Goal: Information Seeking & Learning: Learn about a topic

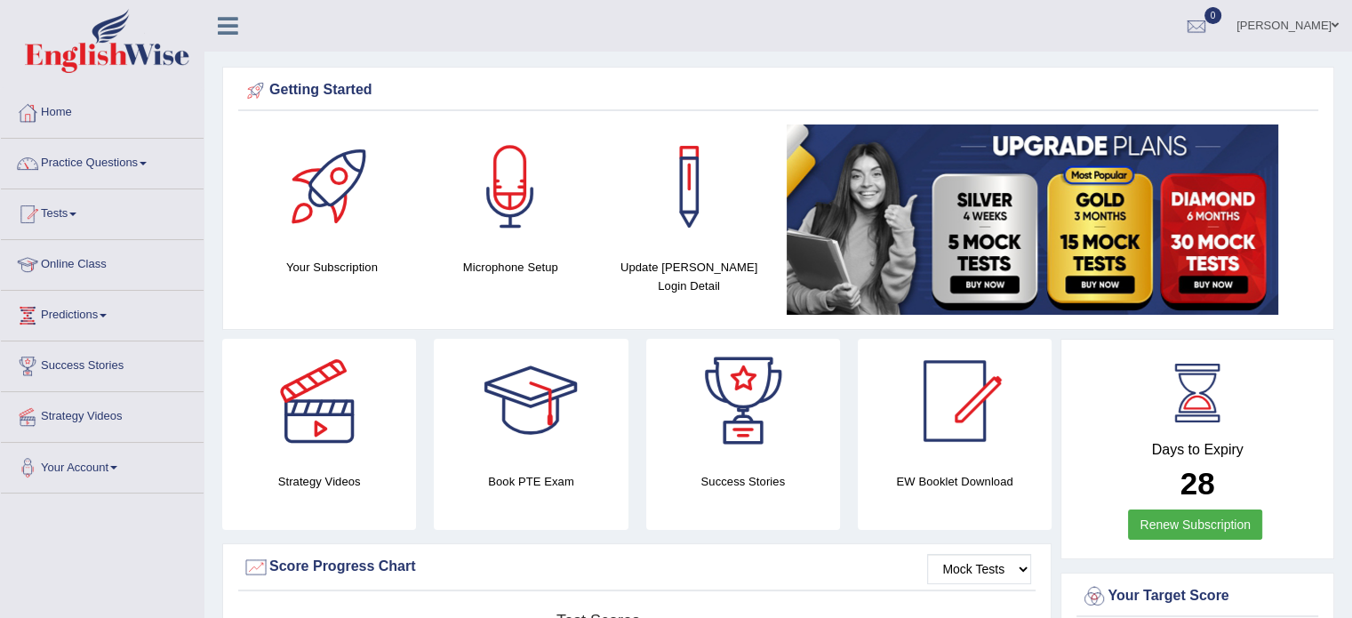
click at [66, 267] on link "Online Class" at bounding box center [102, 262] width 203 height 44
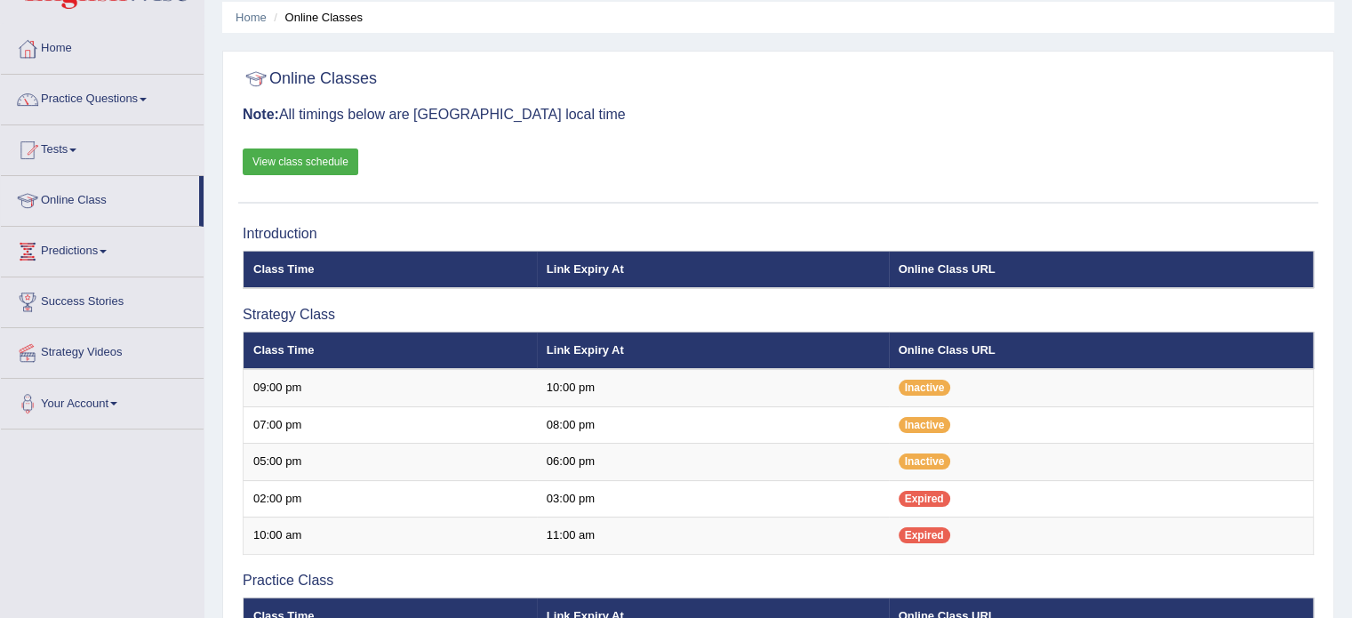
scroll to position [66, 0]
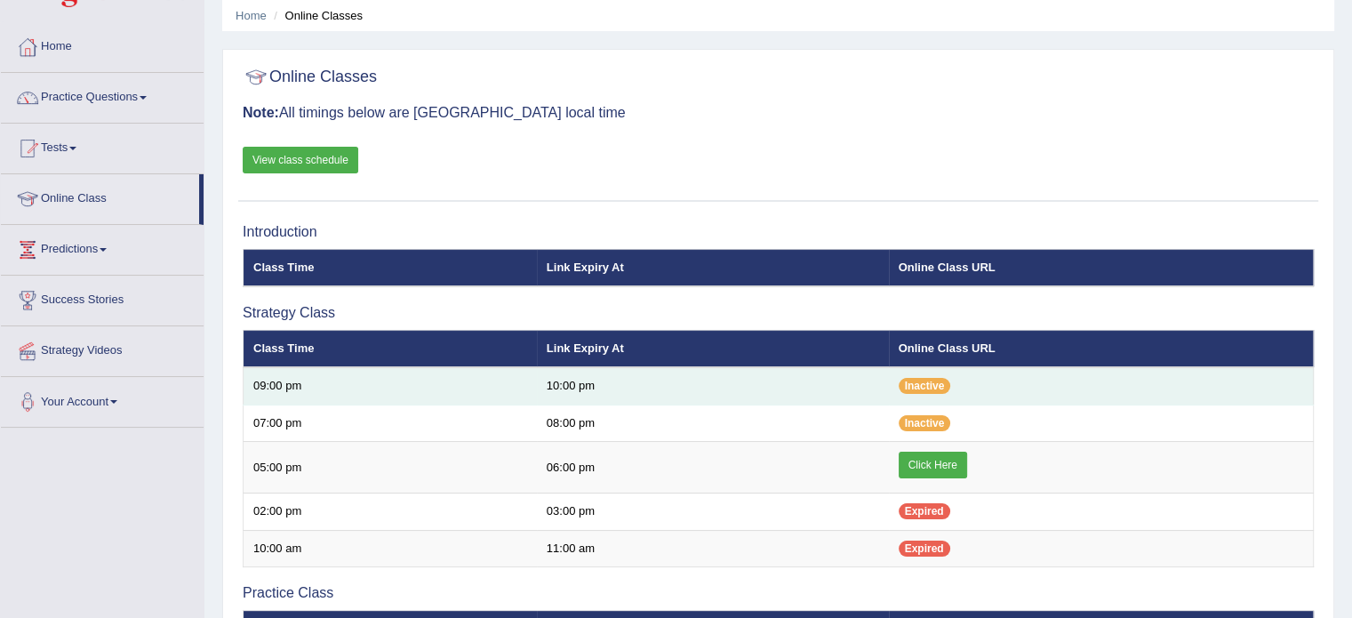
scroll to position [66, 0]
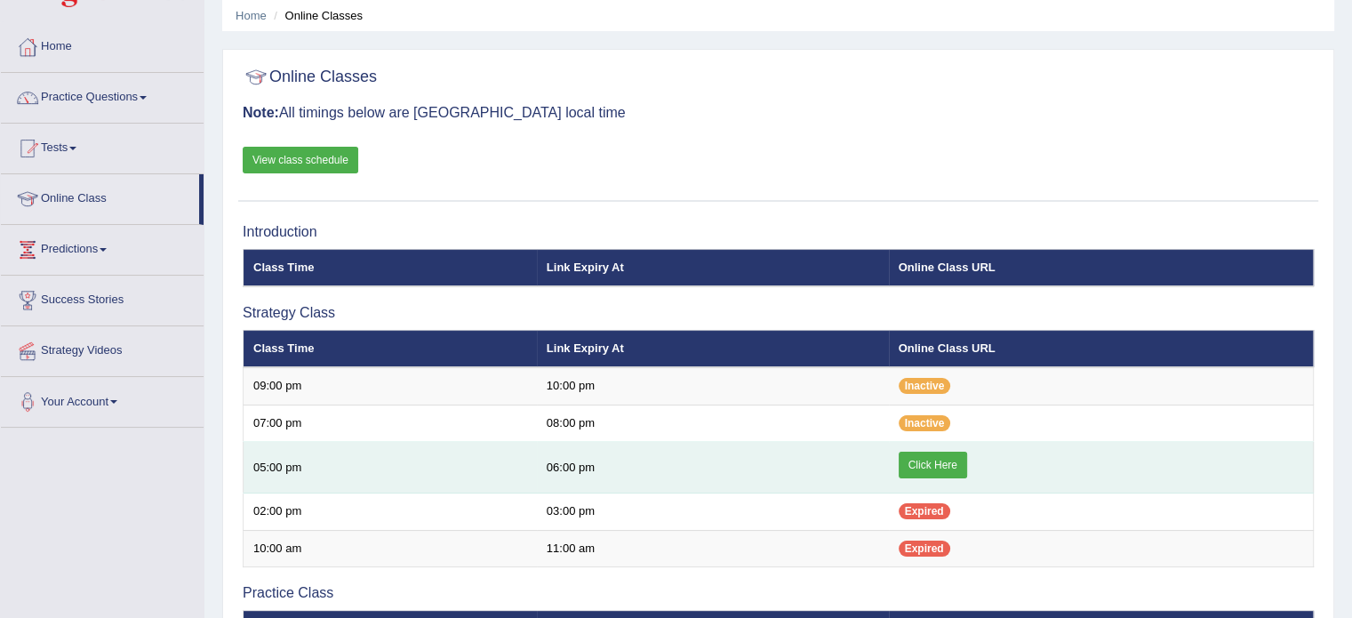
click at [934, 468] on link "Click Here" at bounding box center [933, 465] width 68 height 27
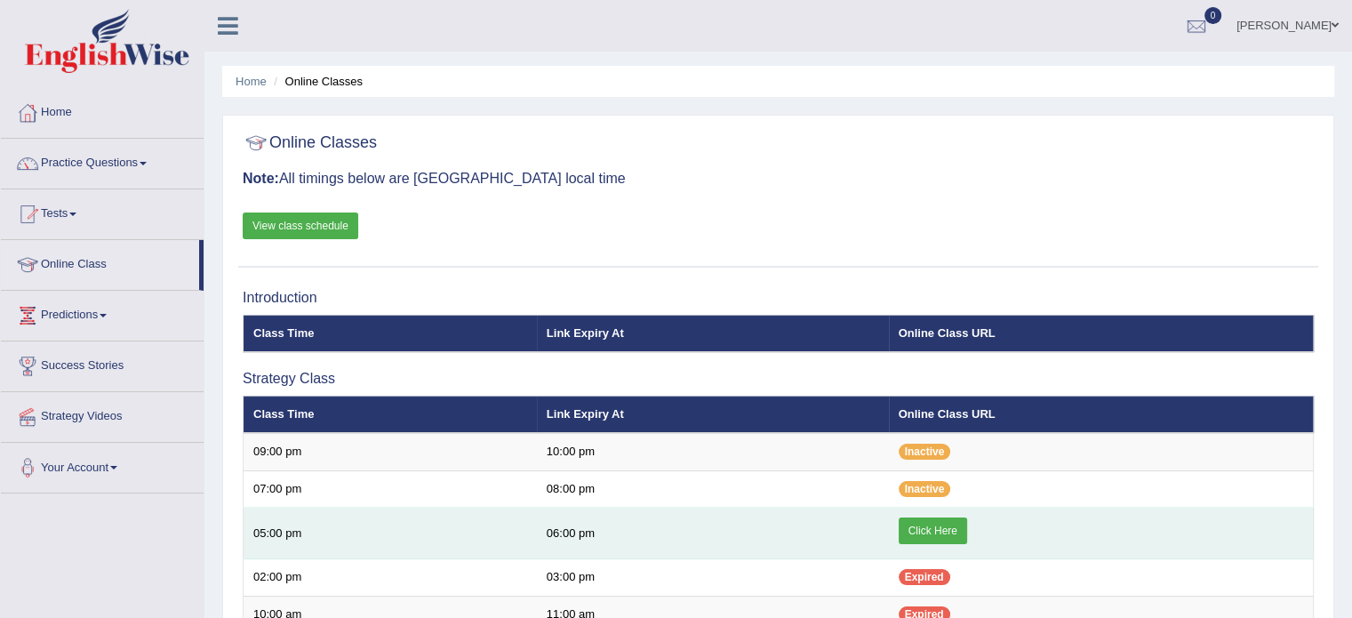
click at [905, 519] on link "Click Here" at bounding box center [933, 530] width 68 height 27
